Goal: Task Accomplishment & Management: Complete application form

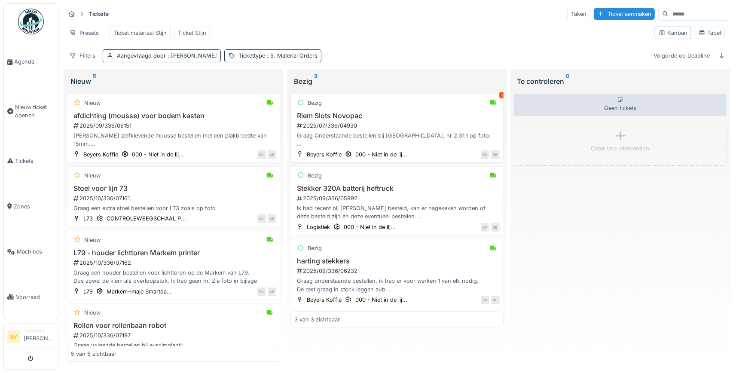
scroll to position [40, 0]
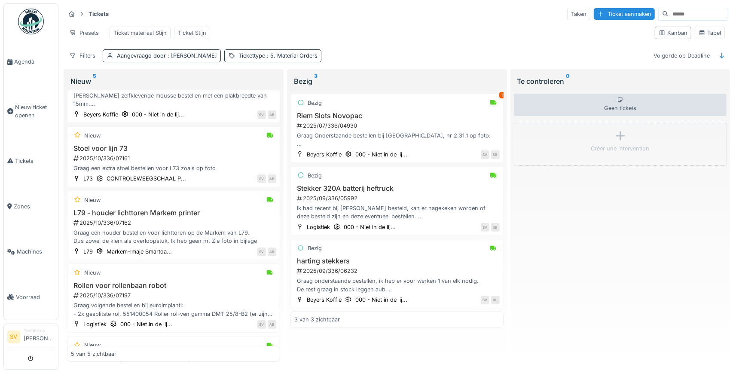
click at [503, 94] on div "1" at bounding box center [502, 95] width 6 height 6
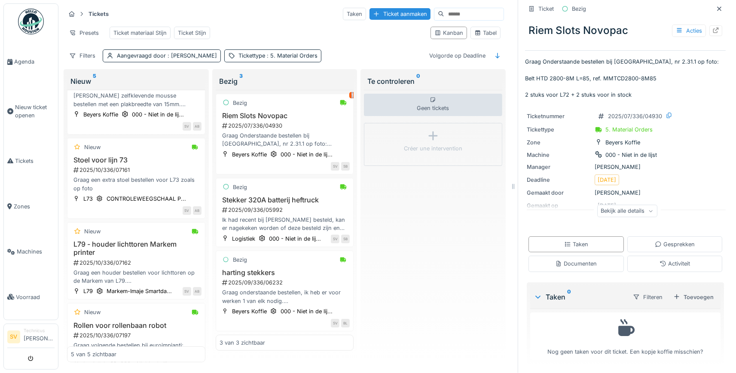
scroll to position [5, 0]
click at [676, 242] on div "Gesprekken" at bounding box center [675, 244] width 40 height 8
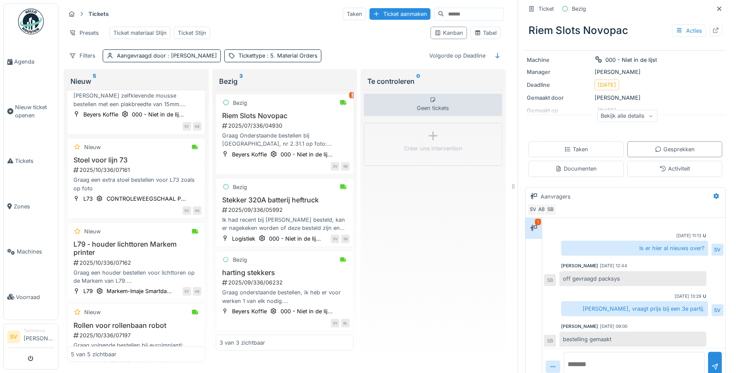
scroll to position [115, 0]
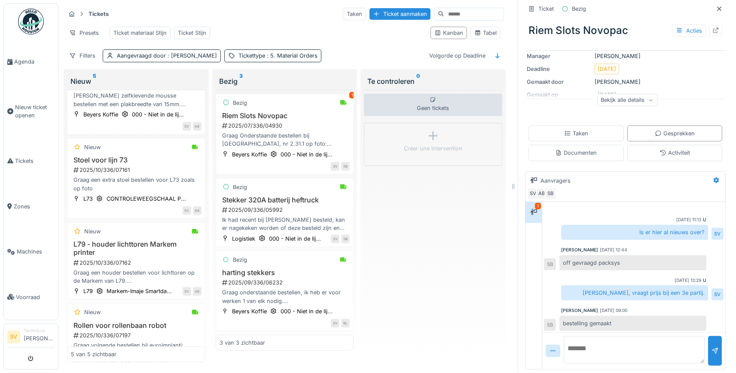
click at [463, 237] on div "Geen tickets Créer une intervention" at bounding box center [433, 226] width 138 height 272
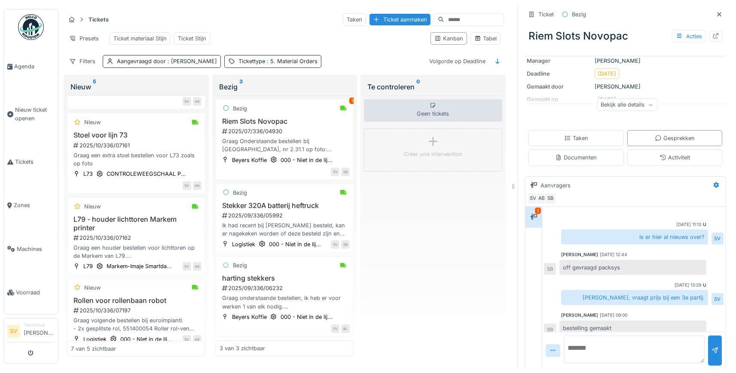
scroll to position [305, 0]
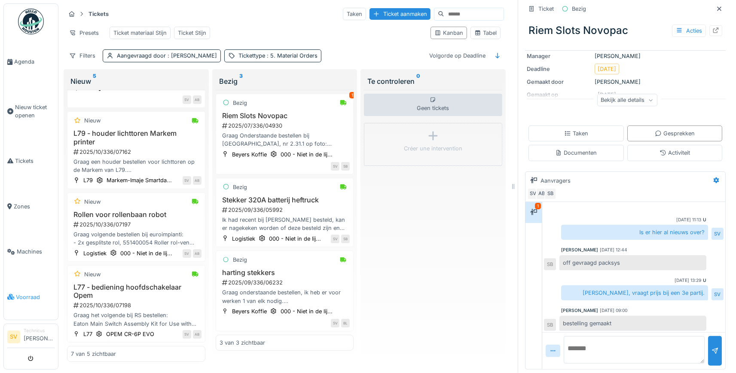
click at [17, 293] on span "Voorraad" at bounding box center [35, 297] width 39 height 8
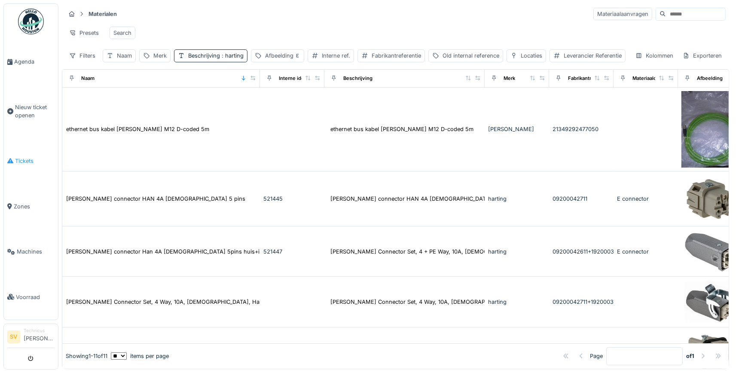
click at [28, 158] on span "Tickets" at bounding box center [35, 161] width 40 height 8
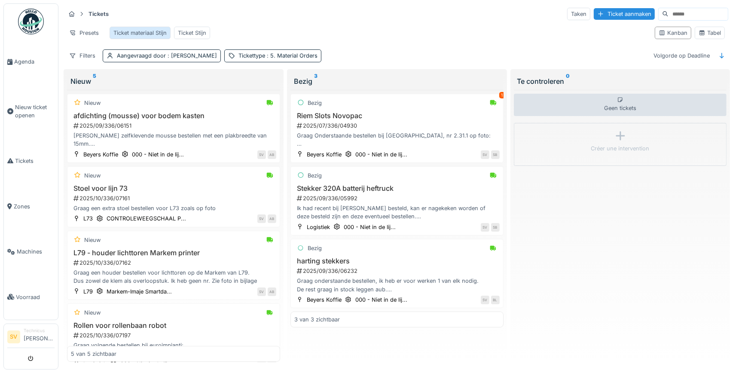
click at [154, 31] on div "Ticket materiaal Stijn" at bounding box center [139, 33] width 53 height 8
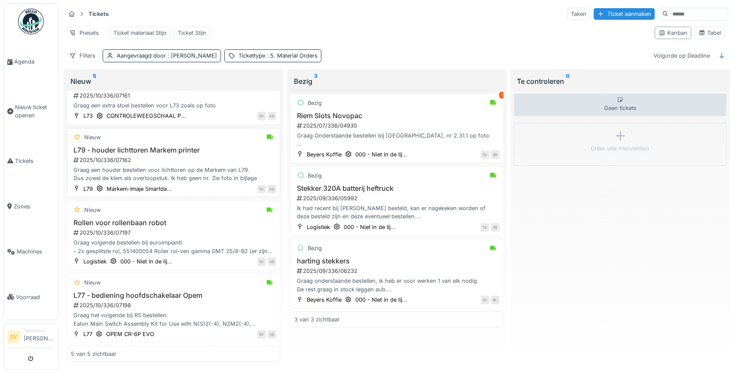
click at [153, 168] on div "Graag een houder bestellen voor lichttoren op de Markem van L79. Dus zowel de k…" at bounding box center [173, 174] width 205 height 16
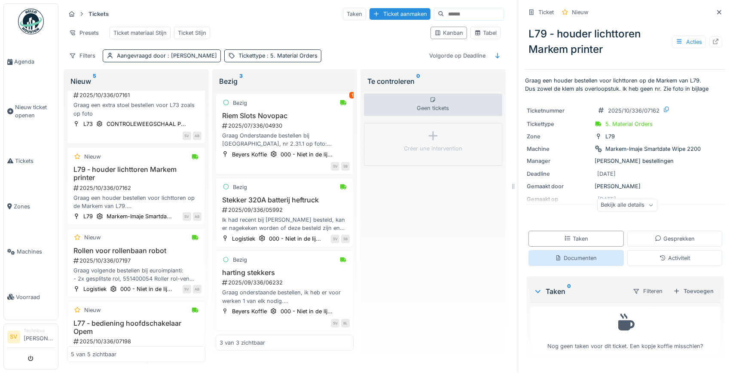
click at [560, 258] on icon at bounding box center [558, 258] width 7 height 6
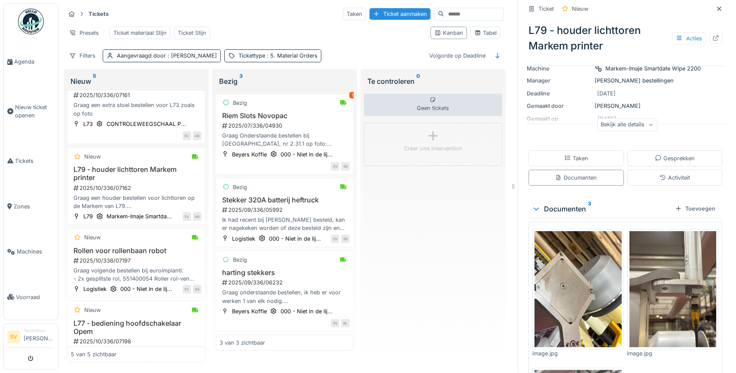
scroll to position [201, 0]
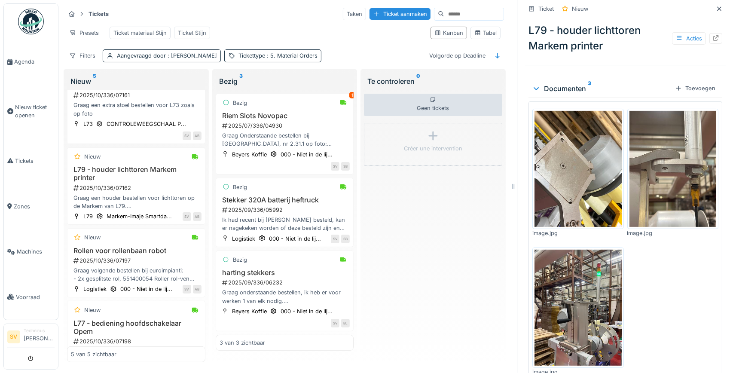
click at [568, 154] on img at bounding box center [577, 169] width 87 height 116
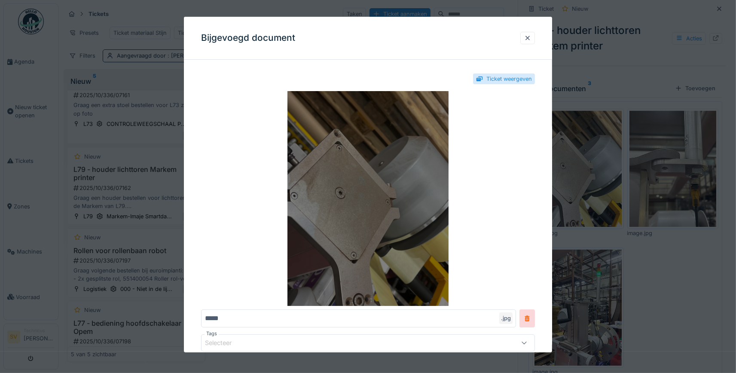
scroll to position [48, 0]
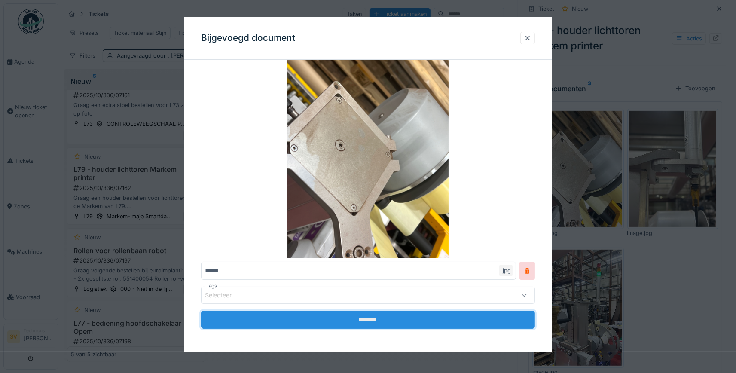
click at [350, 319] on input "*******" at bounding box center [368, 320] width 334 height 18
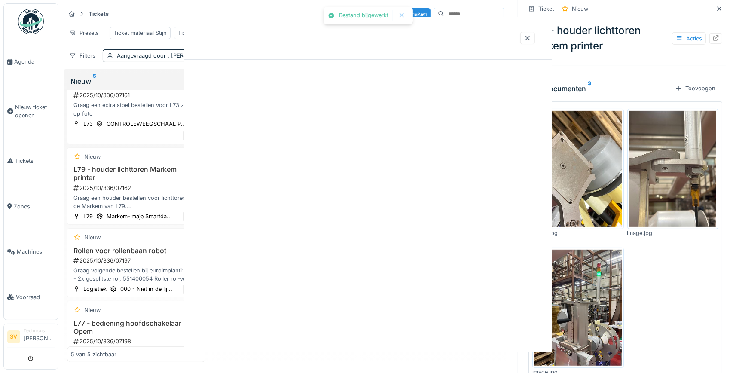
scroll to position [0, 0]
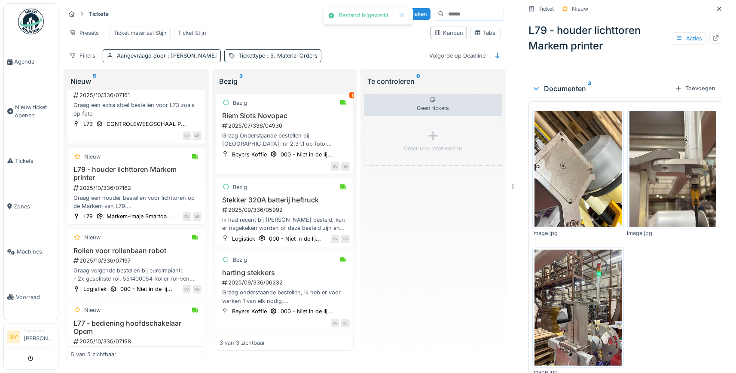
click at [664, 140] on img at bounding box center [672, 169] width 87 height 116
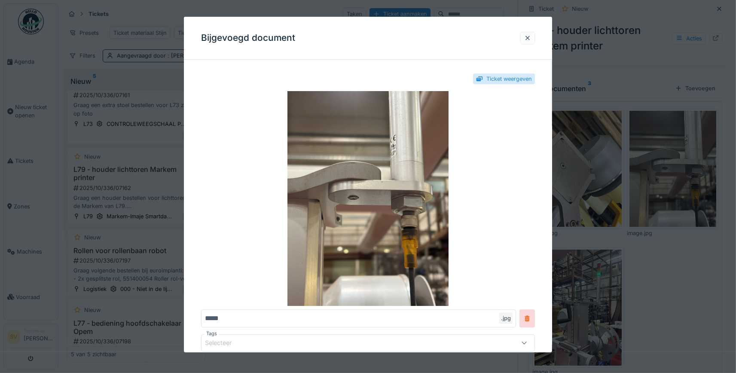
scroll to position [48, 0]
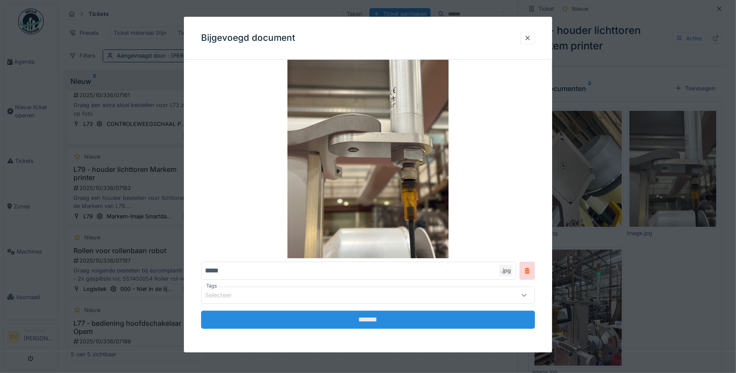
click at [360, 317] on input "*******" at bounding box center [368, 320] width 334 height 18
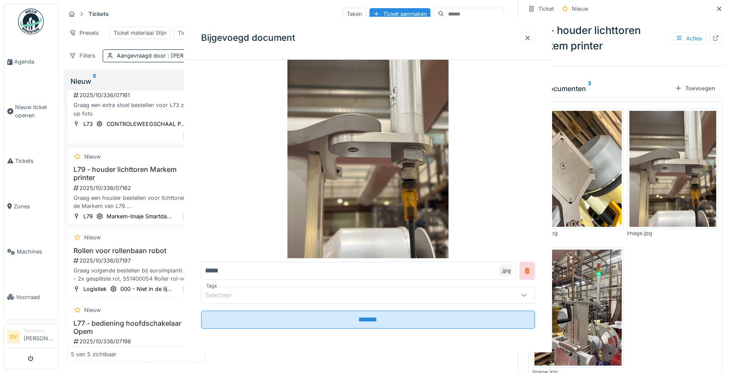
scroll to position [0, 0]
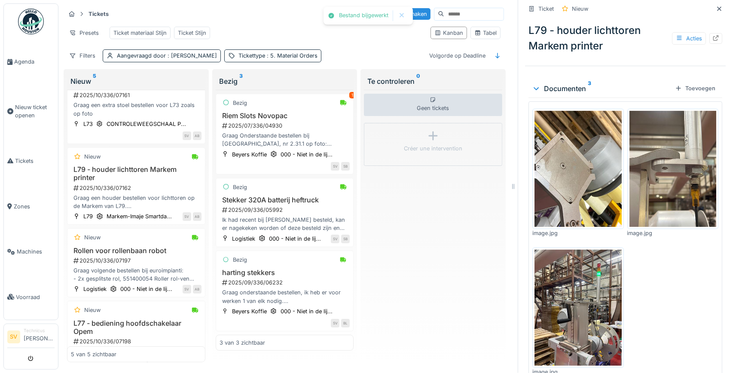
click at [583, 278] on img at bounding box center [577, 308] width 87 height 116
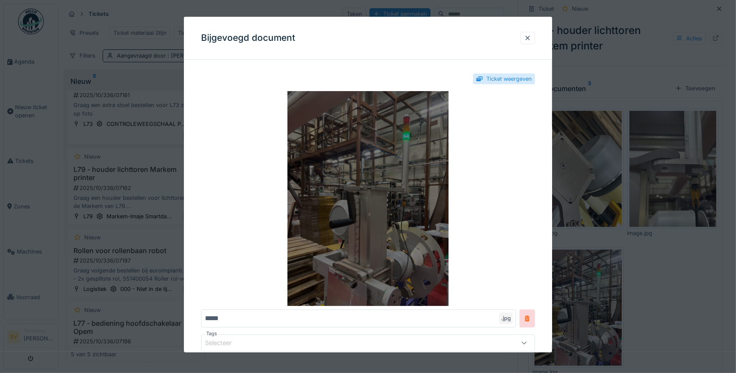
scroll to position [48, 0]
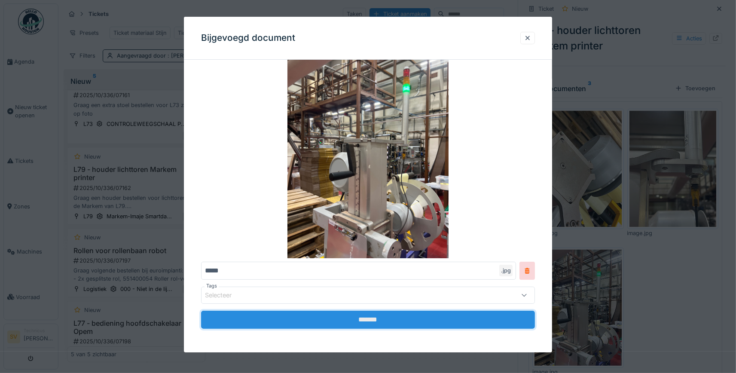
click at [324, 317] on input "*******" at bounding box center [368, 320] width 334 height 18
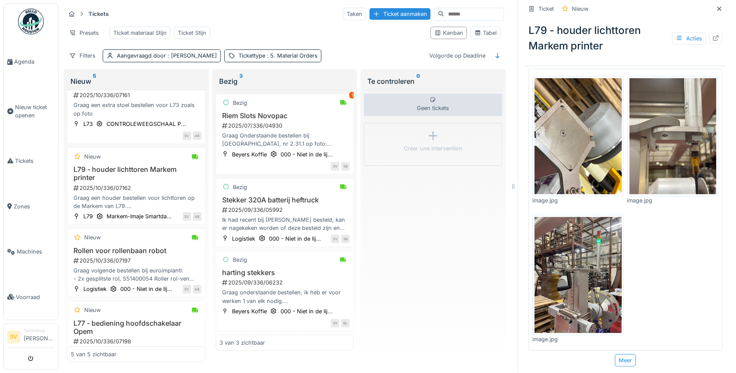
scroll to position [238, 0]
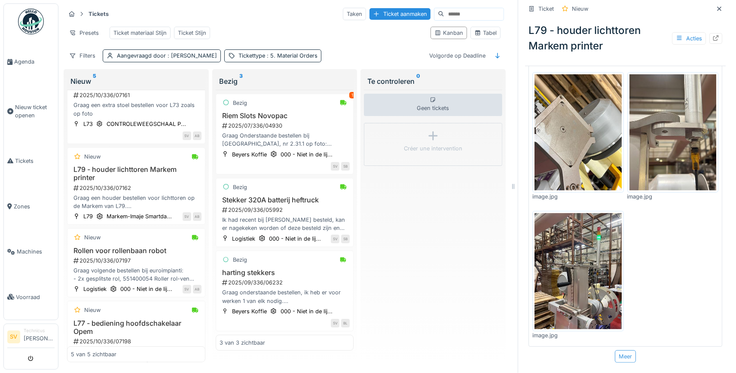
click at [626, 355] on div "Meer" at bounding box center [625, 356] width 21 height 12
click at [116, 178] on h3 "L79 - houder lichttoren Markem printer" at bounding box center [136, 173] width 131 height 16
click at [119, 197] on div "Graag een houder bestellen voor lichttoren op de Markem van L79. Dus zowel de k…" at bounding box center [136, 202] width 131 height 16
click at [117, 174] on h3 "L79 - houder lichttoren Markem printer" at bounding box center [136, 173] width 131 height 16
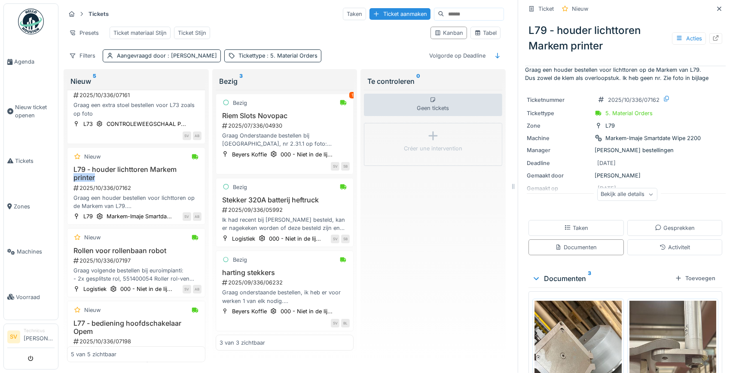
scroll to position [0, 0]
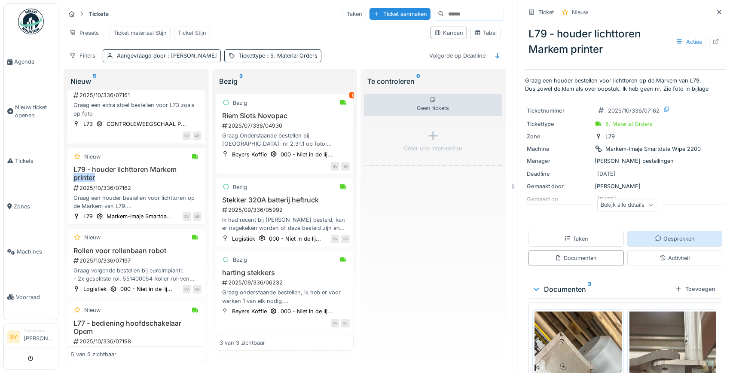
click at [677, 235] on div "Gesprekken" at bounding box center [674, 239] width 95 height 16
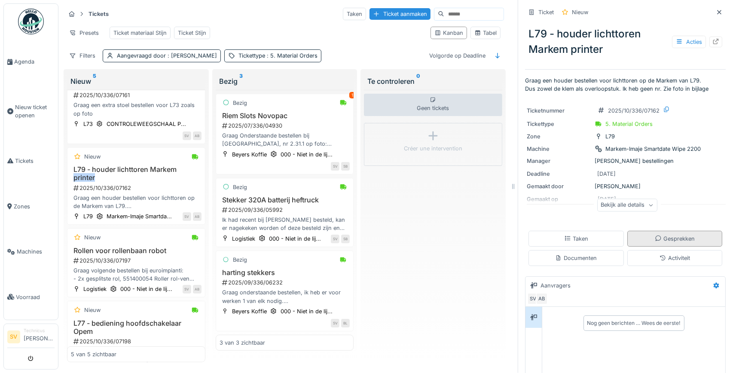
scroll to position [106, 0]
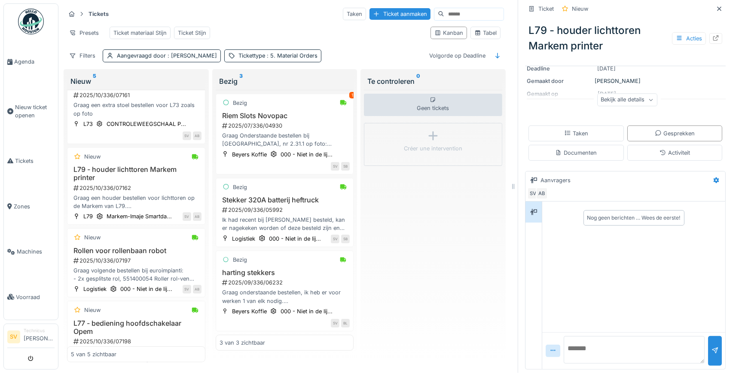
click at [599, 354] on textarea at bounding box center [634, 349] width 141 height 27
type textarea "**********"
click at [720, 9] on icon at bounding box center [719, 8] width 4 height 4
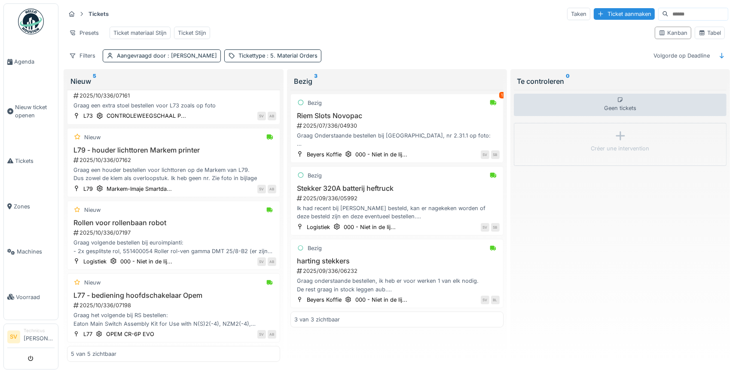
scroll to position [103, 0]
click at [26, 157] on span "Tickets" at bounding box center [35, 161] width 40 height 8
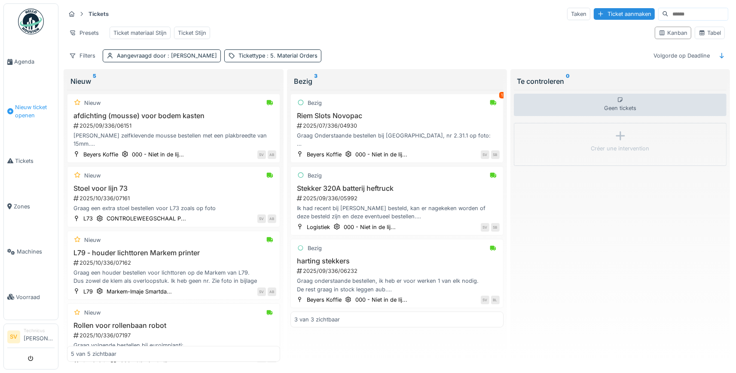
click at [28, 110] on span "Nieuw ticket openen" at bounding box center [35, 111] width 40 height 16
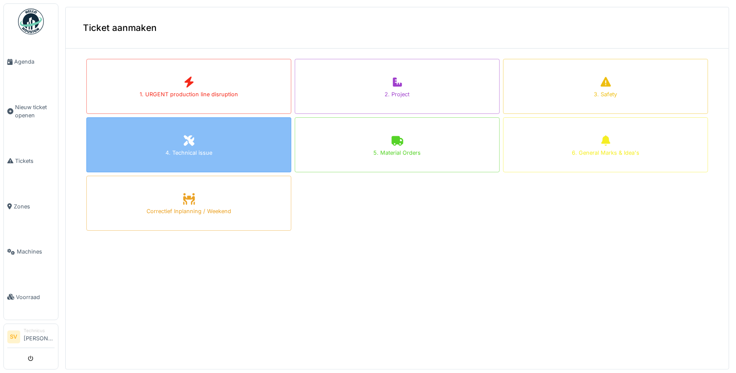
click at [169, 147] on div "4. Technical issue" at bounding box center [188, 144] width 205 height 55
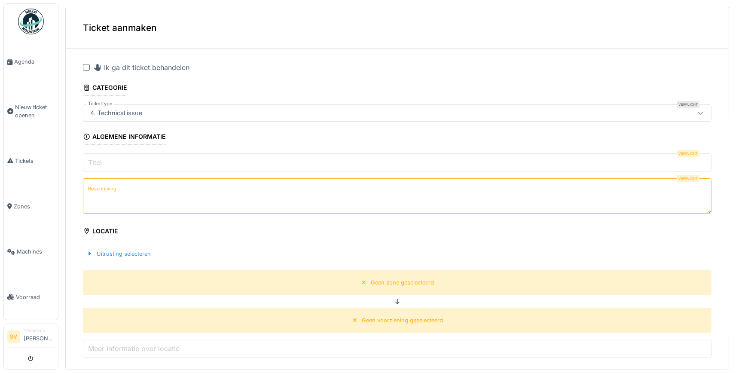
click at [86, 65] on div at bounding box center [86, 67] width 7 height 7
click at [114, 165] on input "Titel" at bounding box center [397, 162] width 628 height 18
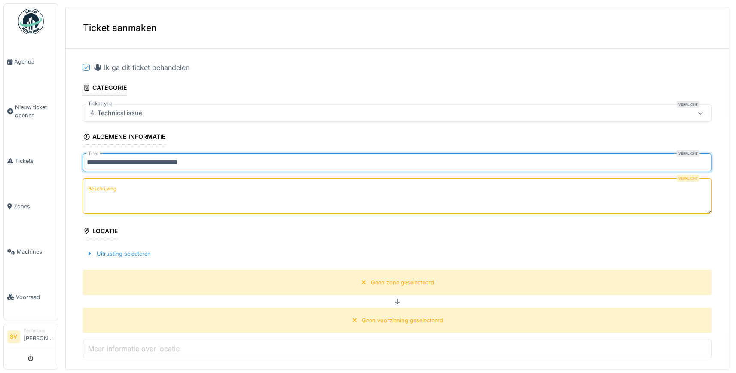
type input "**********"
click at [128, 187] on textarea "Beschrijving" at bounding box center [397, 195] width 628 height 35
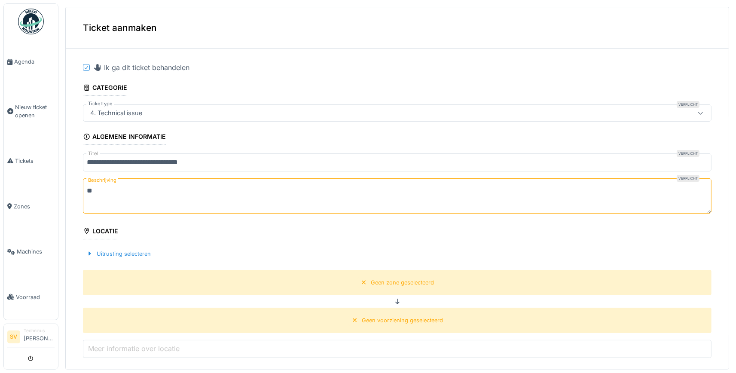
type textarea "*"
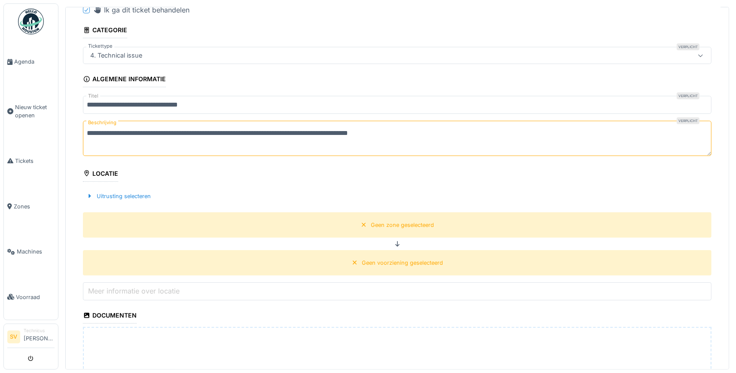
scroll to position [80, 0]
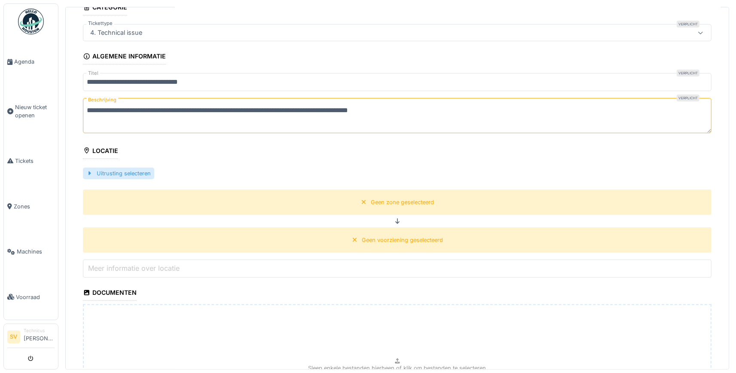
type textarea "**********"
click at [94, 173] on div "Uitrusting selecteren" at bounding box center [118, 174] width 71 height 12
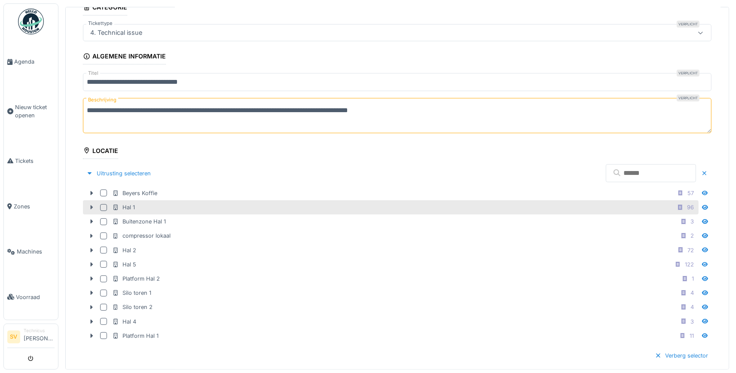
click at [93, 204] on icon at bounding box center [91, 207] width 7 height 6
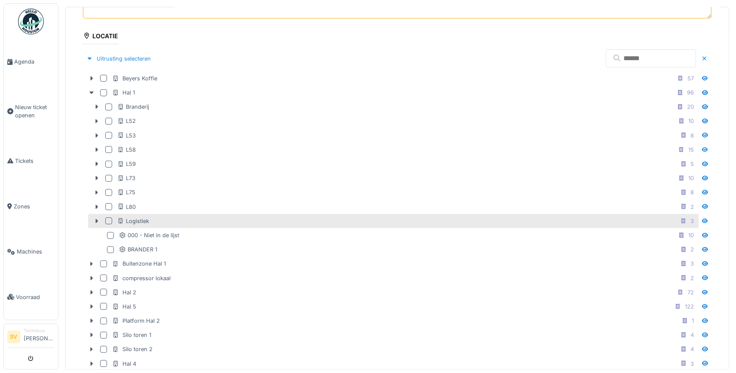
scroll to position [201, 0]
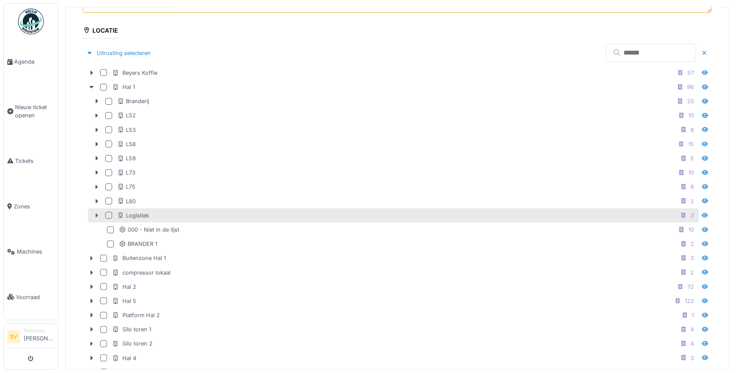
click at [97, 211] on div at bounding box center [97, 215] width 14 height 9
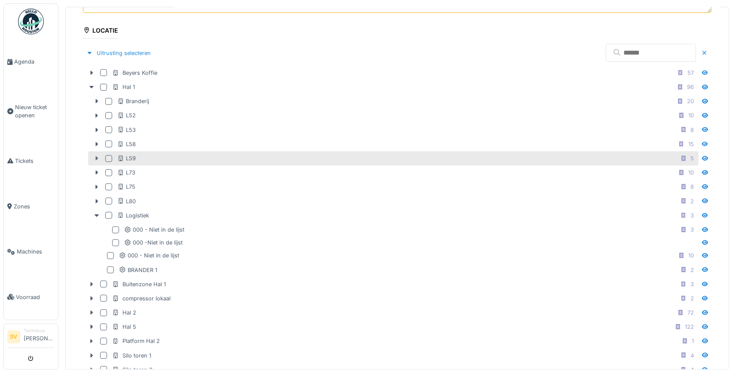
click at [95, 156] on icon at bounding box center [96, 159] width 7 height 6
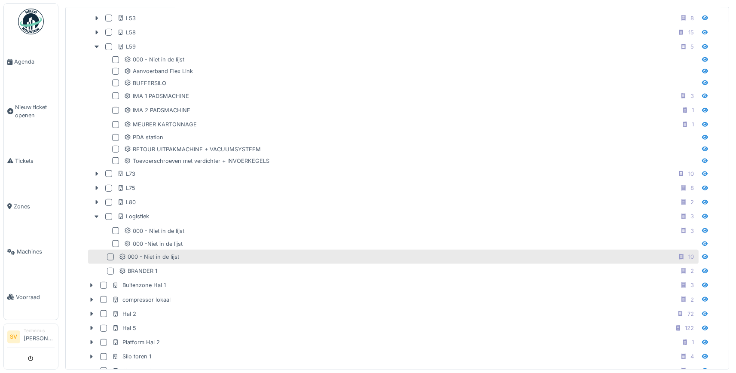
scroll to position [321, 0]
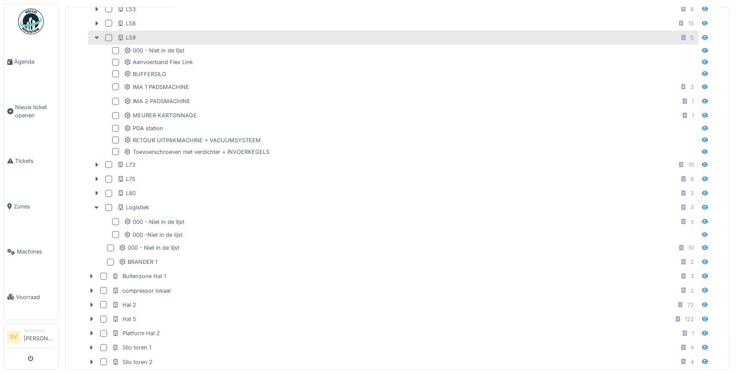
click at [97, 33] on div at bounding box center [97, 37] width 14 height 9
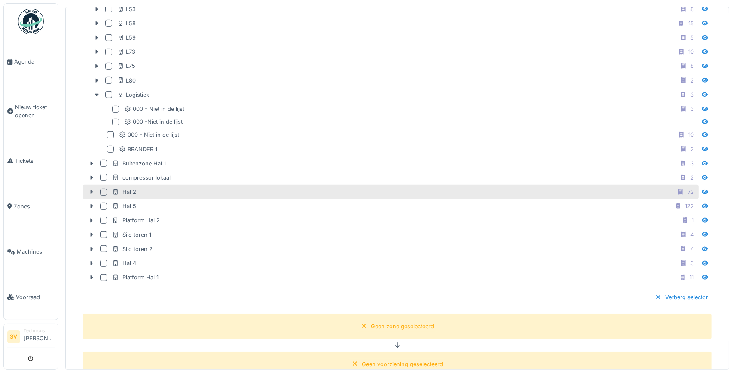
click at [89, 189] on icon at bounding box center [91, 192] width 7 height 6
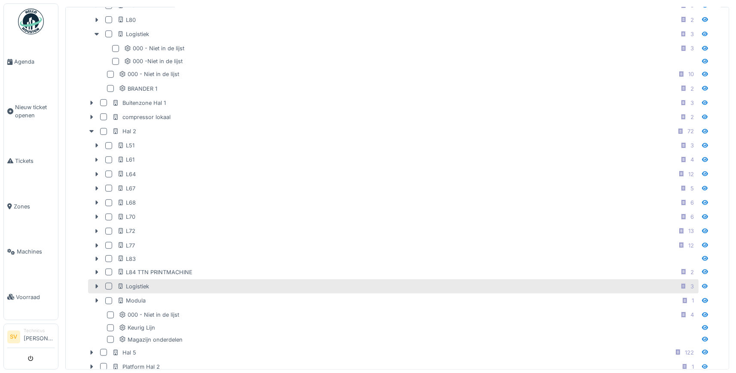
scroll to position [402, 0]
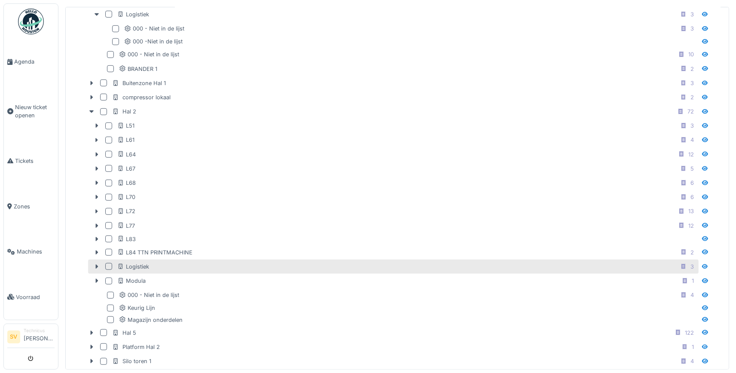
click at [149, 264] on div "Logistiek 3" at bounding box center [407, 266] width 580 height 11
click at [107, 264] on icon at bounding box center [108, 266] width 5 height 4
click at [93, 262] on div at bounding box center [97, 266] width 14 height 9
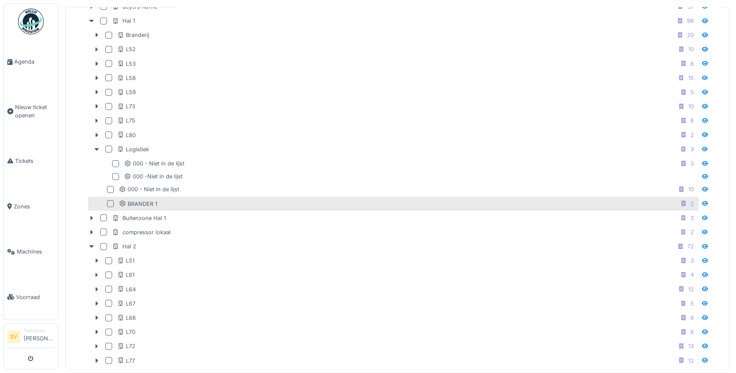
scroll to position [241, 0]
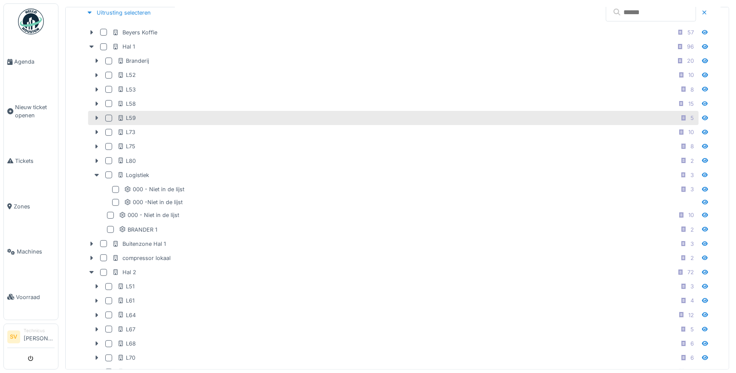
click at [97, 115] on icon at bounding box center [96, 118] width 7 height 6
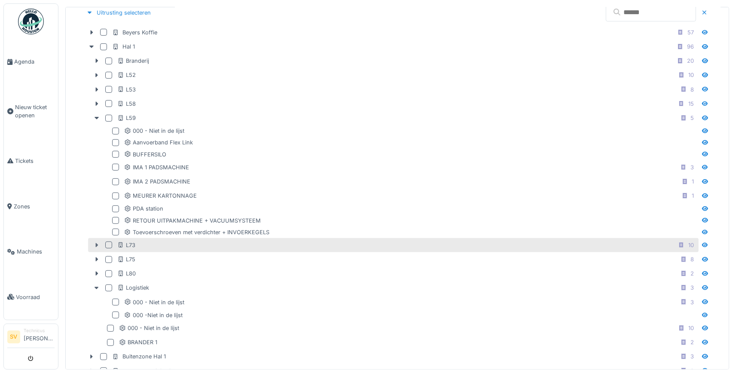
click at [95, 243] on icon at bounding box center [96, 245] width 7 height 6
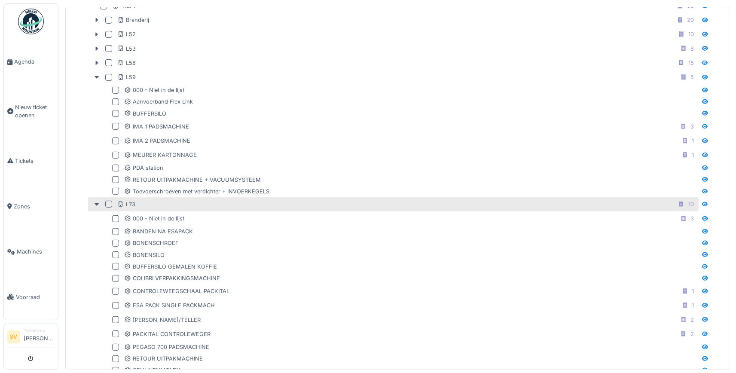
scroll to position [321, 0]
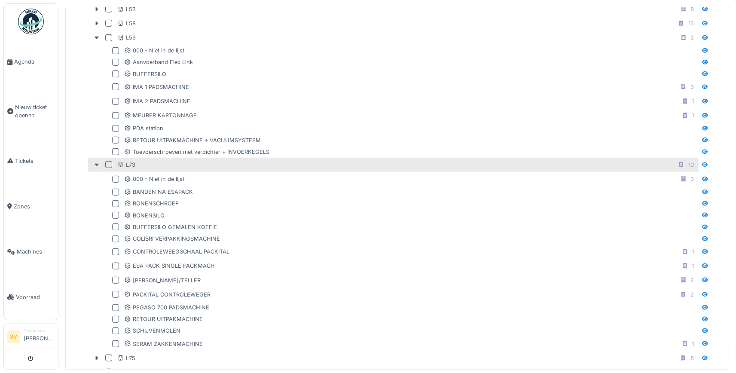
click at [96, 164] on icon at bounding box center [97, 165] width 4 height 3
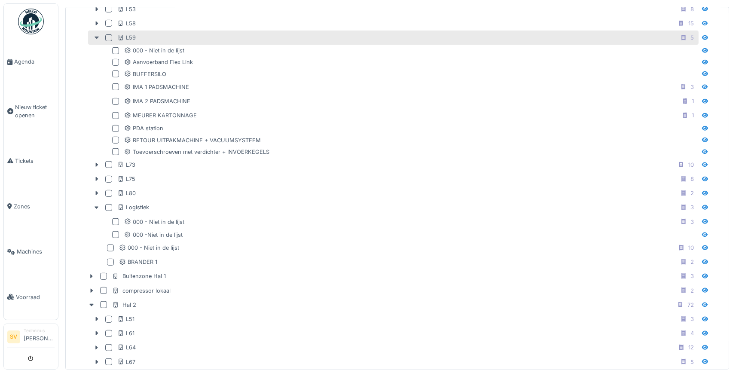
click at [94, 35] on icon at bounding box center [96, 38] width 7 height 6
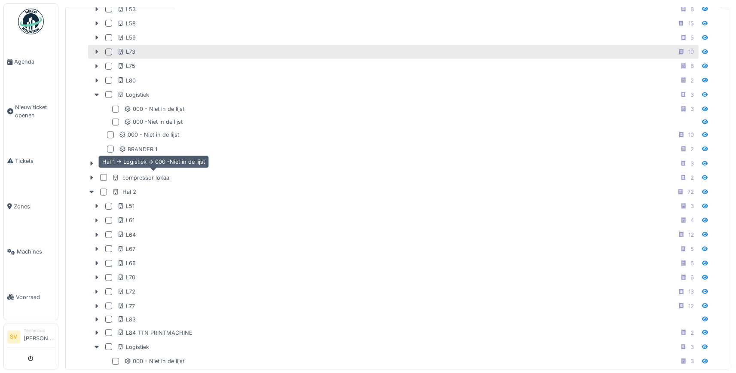
scroll to position [241, 0]
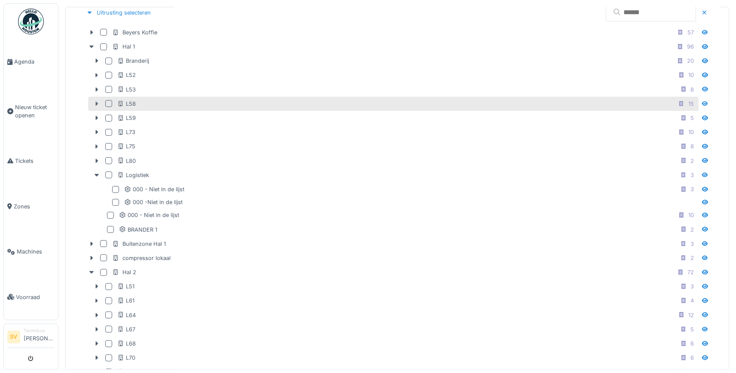
click at [97, 101] on icon at bounding box center [96, 104] width 7 height 6
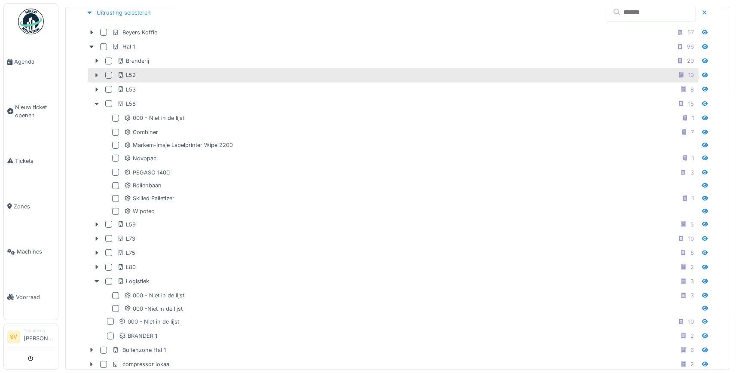
click at [97, 73] on icon at bounding box center [96, 76] width 7 height 6
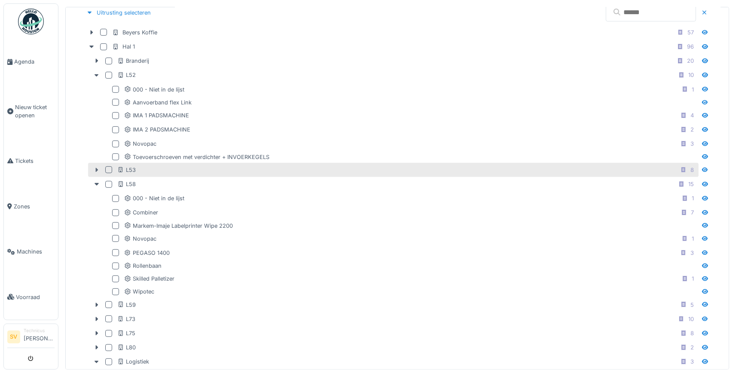
click at [96, 167] on icon at bounding box center [96, 170] width 7 height 6
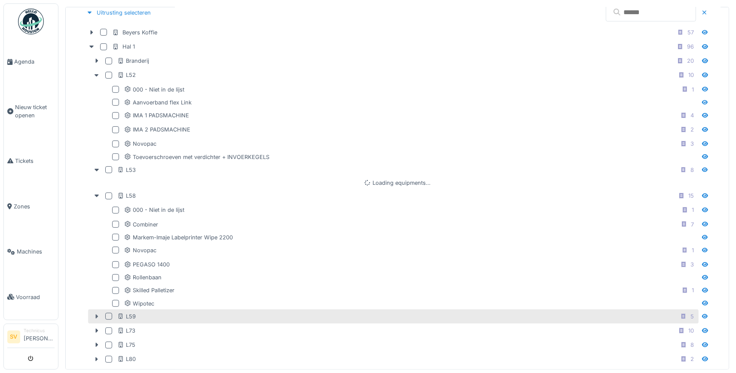
click at [95, 312] on div at bounding box center [97, 316] width 14 height 9
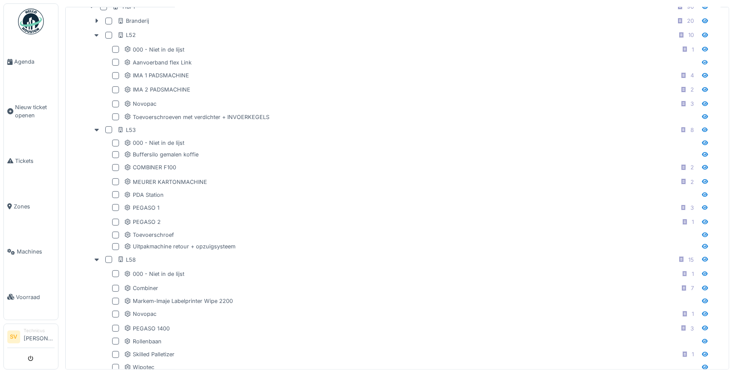
scroll to position [80, 0]
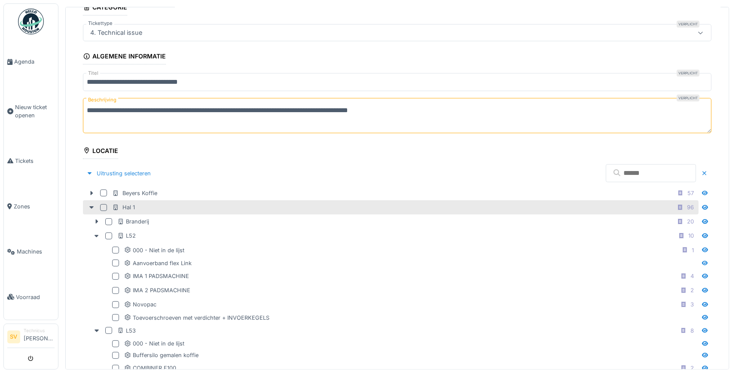
click at [101, 205] on div at bounding box center [103, 207] width 7 height 7
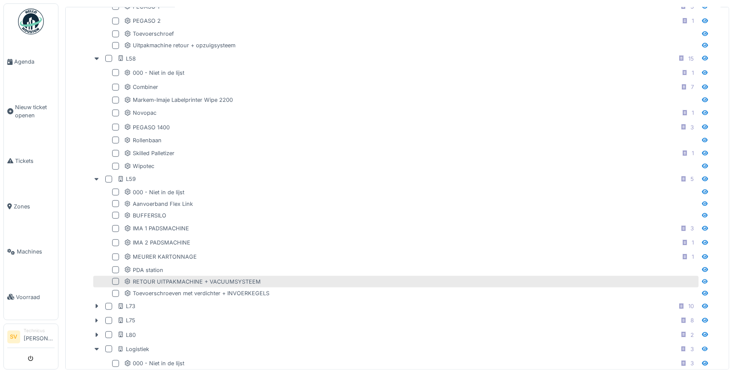
scroll to position [643, 0]
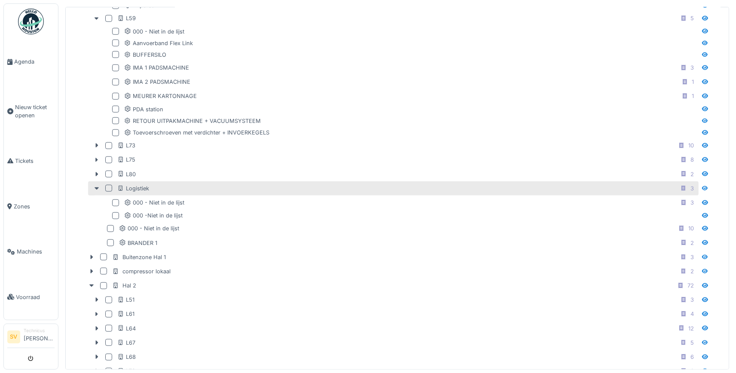
click at [110, 185] on div at bounding box center [108, 188] width 7 height 7
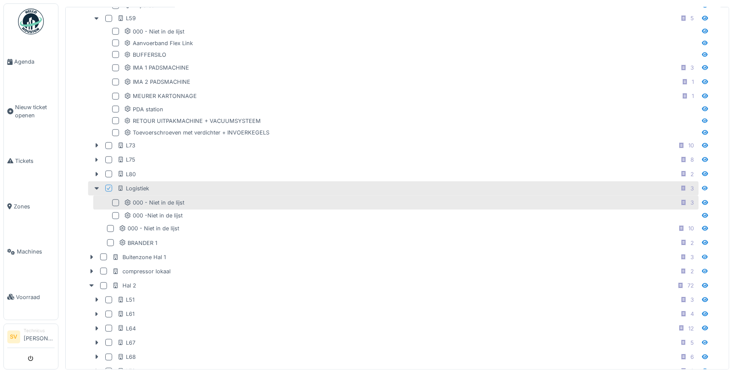
click at [116, 199] on div at bounding box center [115, 202] width 7 height 7
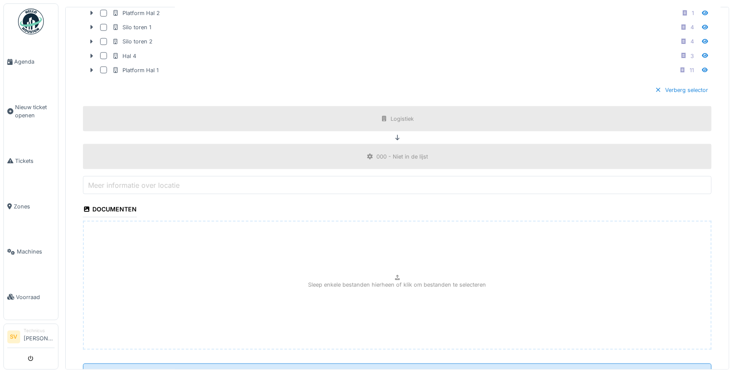
scroll to position [1196, 0]
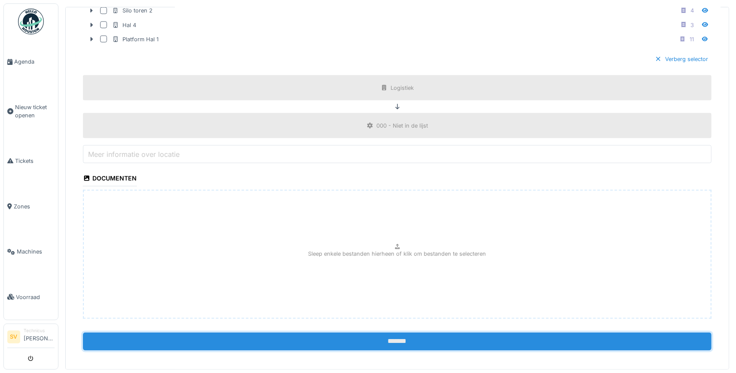
click at [381, 336] on input "*******" at bounding box center [397, 342] width 628 height 18
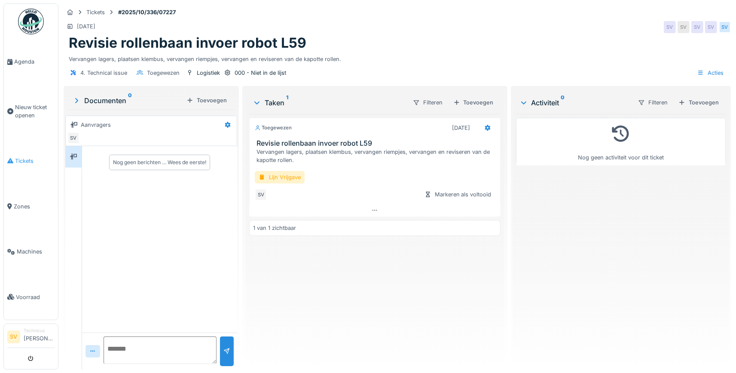
click at [24, 157] on span "Tickets" at bounding box center [35, 161] width 40 height 8
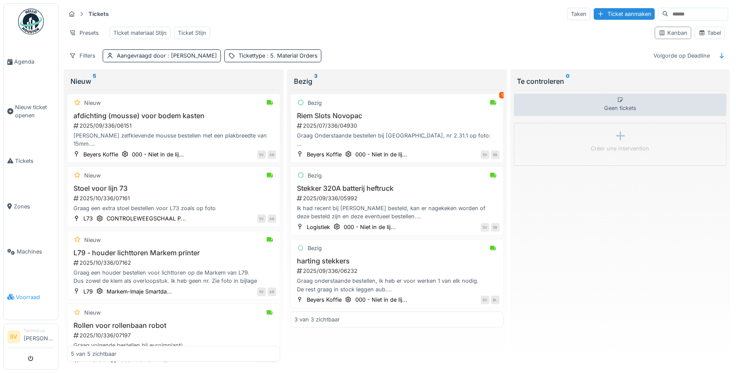
click at [25, 293] on span "Voorraad" at bounding box center [35, 297] width 39 height 8
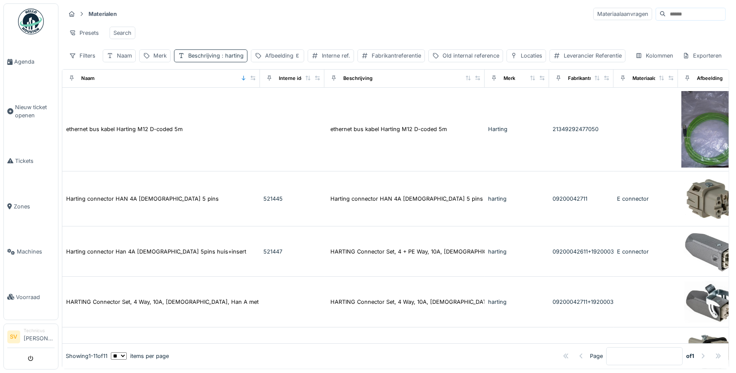
click at [222, 57] on span ": harting" at bounding box center [232, 55] width 24 height 6
click at [272, 97] on icon at bounding box center [272, 97] width 7 height 6
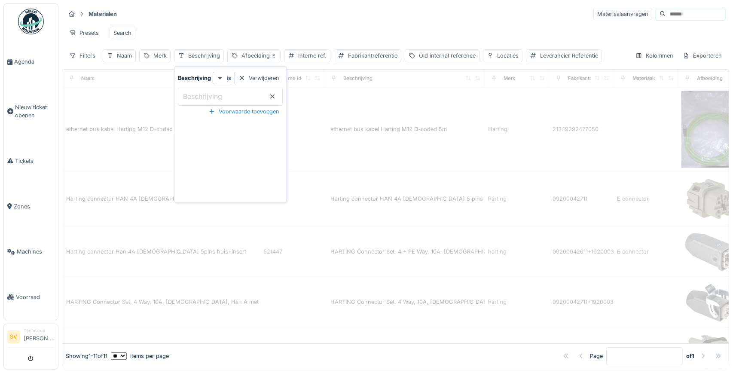
click at [272, 20] on div "Materialen Materiaalaanvragen" at bounding box center [395, 14] width 660 height 14
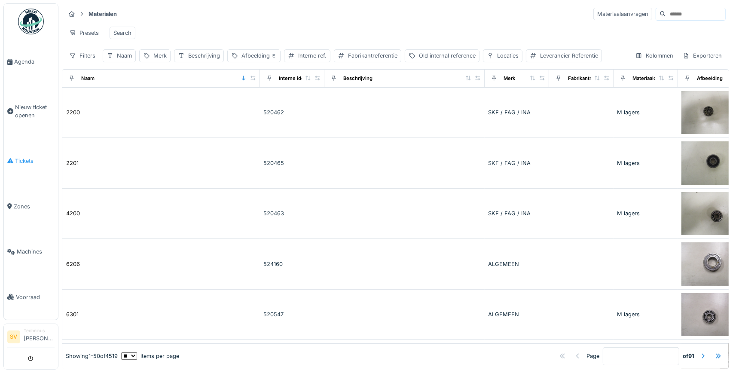
click at [33, 157] on span "Tickets" at bounding box center [35, 161] width 40 height 8
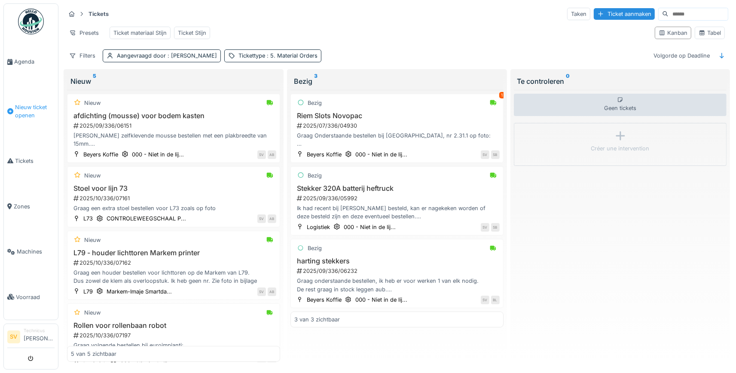
click at [21, 106] on span "Nieuw ticket openen" at bounding box center [35, 111] width 40 height 16
click at [27, 111] on span "Nieuw ticket openen" at bounding box center [35, 111] width 40 height 16
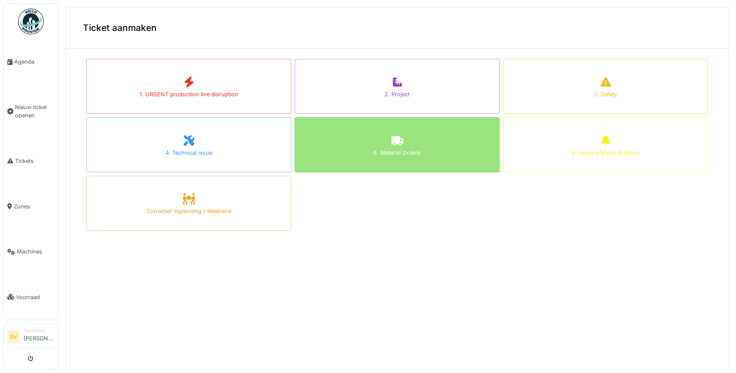
click at [430, 148] on div "5. Material Orders" at bounding box center [397, 144] width 205 height 55
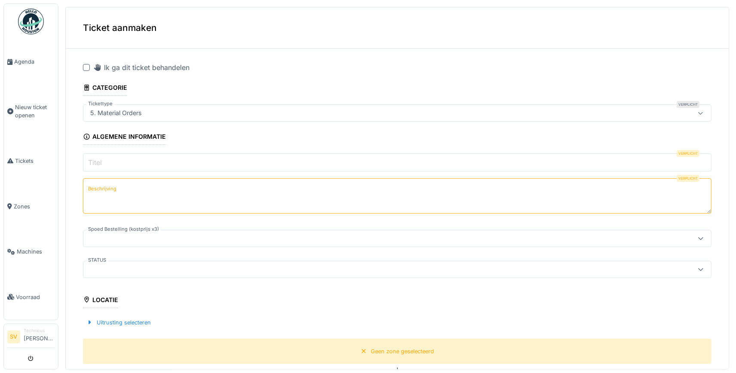
click at [171, 162] on input "Titel" at bounding box center [397, 162] width 628 height 18
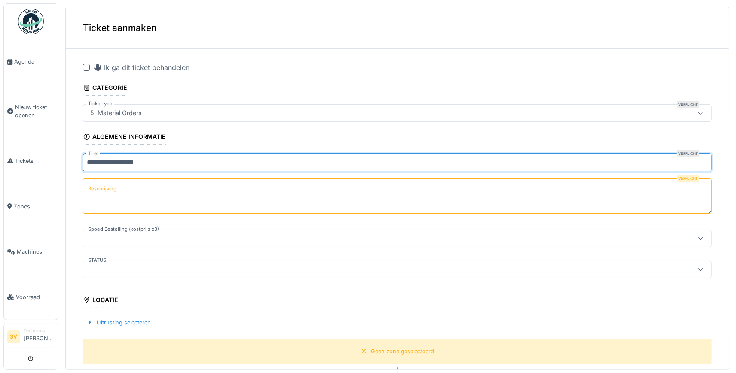
type input "**********"
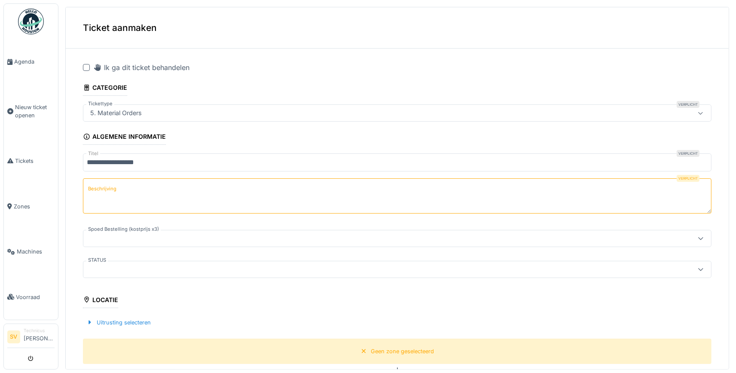
click at [94, 182] on textarea "Beschrijving" at bounding box center [397, 195] width 628 height 35
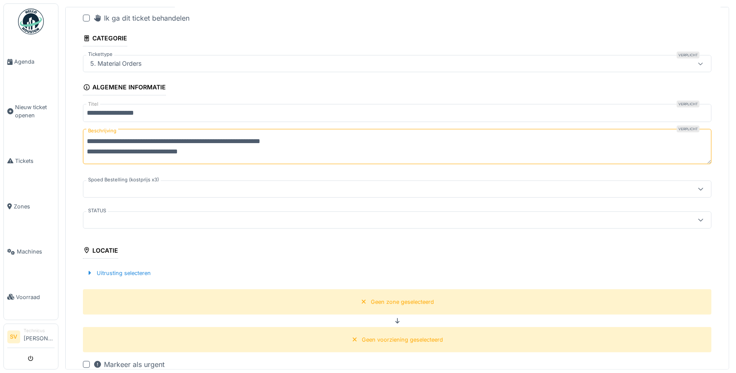
scroll to position [120, 0]
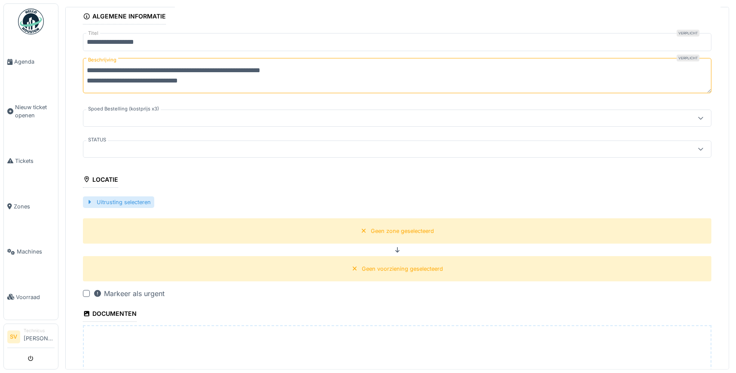
type textarea "**********"
click at [106, 201] on div "Uitrusting selecteren" at bounding box center [118, 202] width 71 height 12
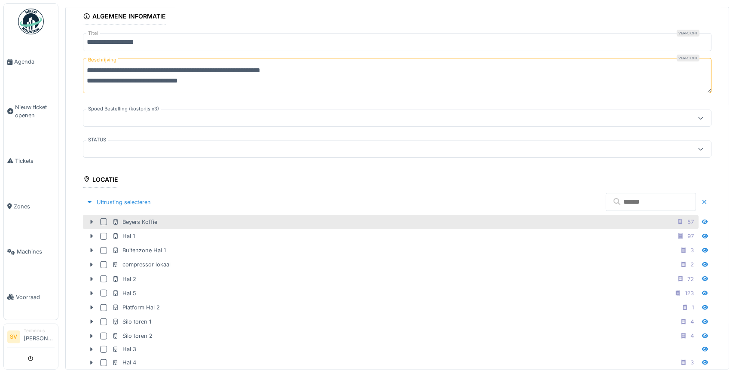
click at [91, 220] on icon at bounding box center [92, 222] width 3 height 4
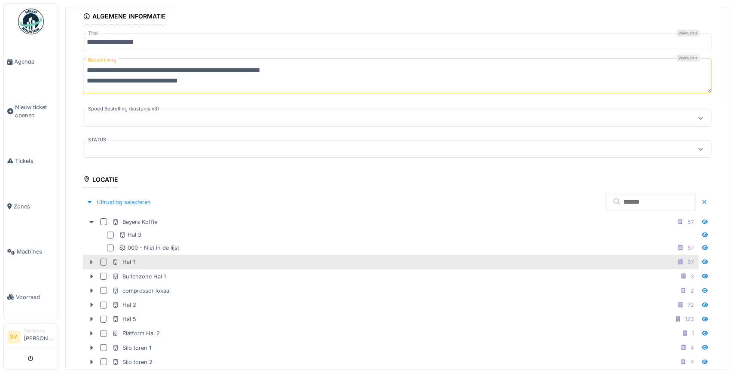
click at [91, 259] on icon at bounding box center [91, 262] width 7 height 6
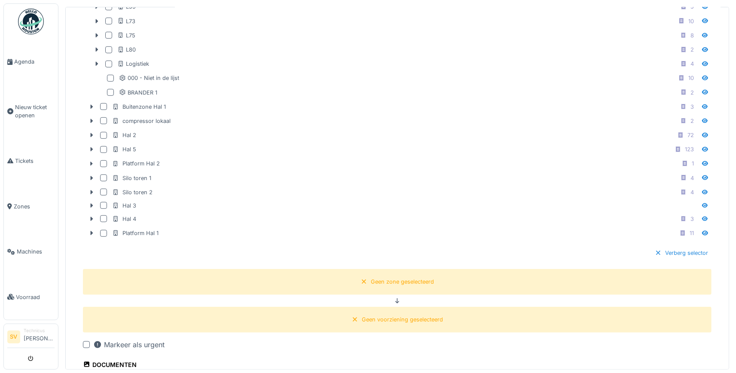
scroll to position [482, 0]
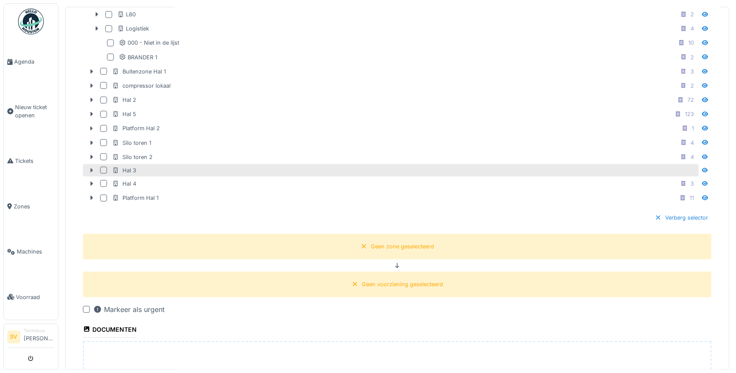
click at [95, 168] on icon at bounding box center [91, 171] width 7 height 6
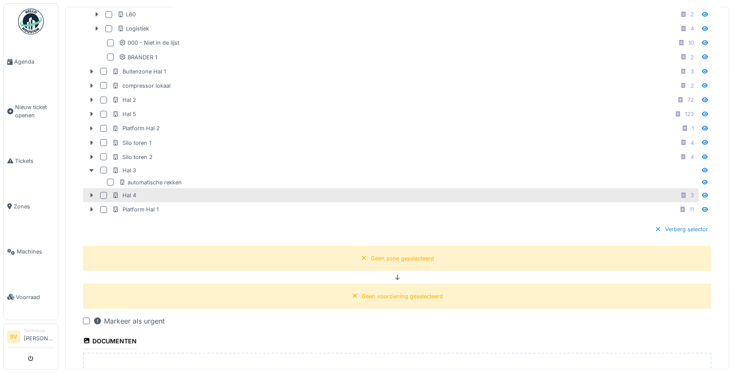
click at [89, 198] on div "Hal 4 3" at bounding box center [391, 195] width 616 height 14
click at [95, 191] on div at bounding box center [92, 195] width 14 height 9
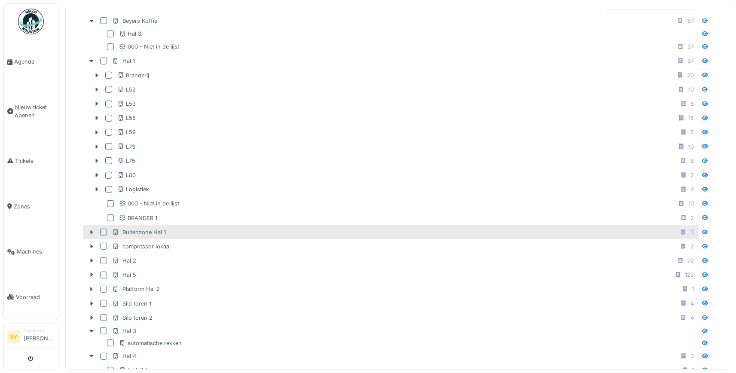
scroll to position [120, 0]
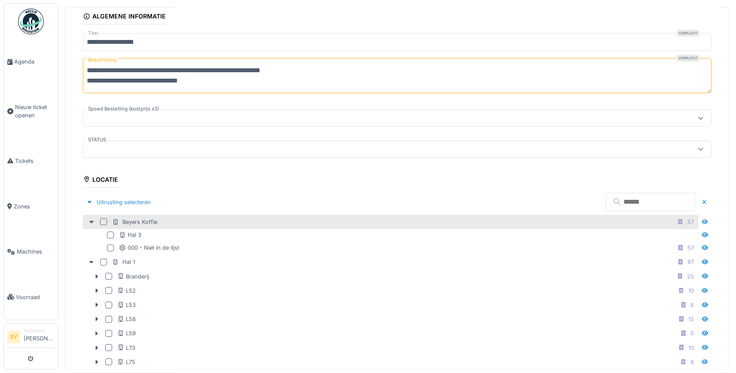
click at [102, 220] on div at bounding box center [103, 221] width 7 height 7
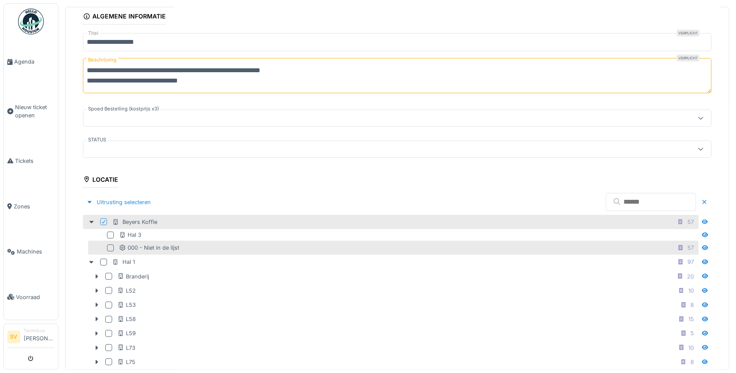
click at [111, 244] on div at bounding box center [110, 247] width 7 height 7
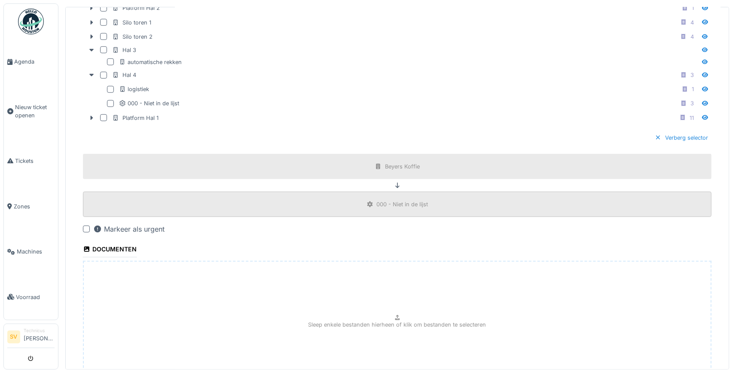
scroll to position [675, 0]
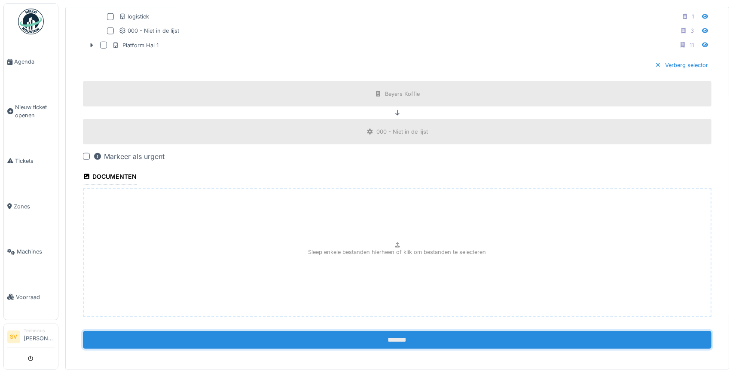
click at [402, 333] on input "*******" at bounding box center [397, 340] width 628 height 18
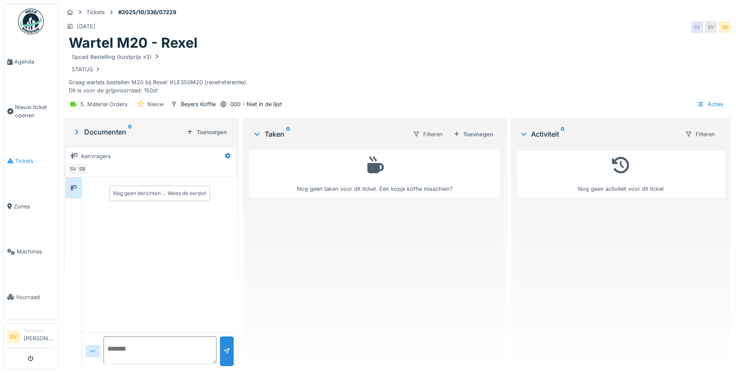
click at [21, 157] on span "Tickets" at bounding box center [35, 161] width 40 height 8
